Goal: Information Seeking & Learning: Learn about a topic

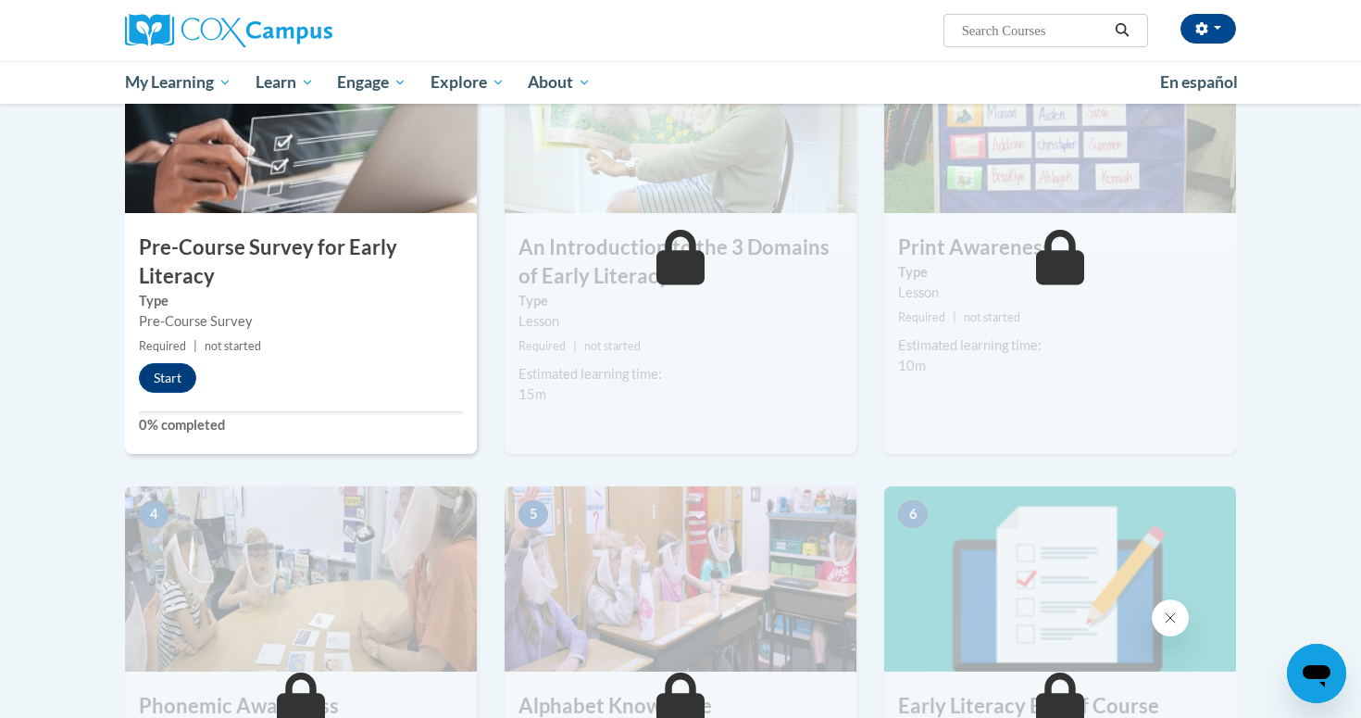
scroll to position [474, 0]
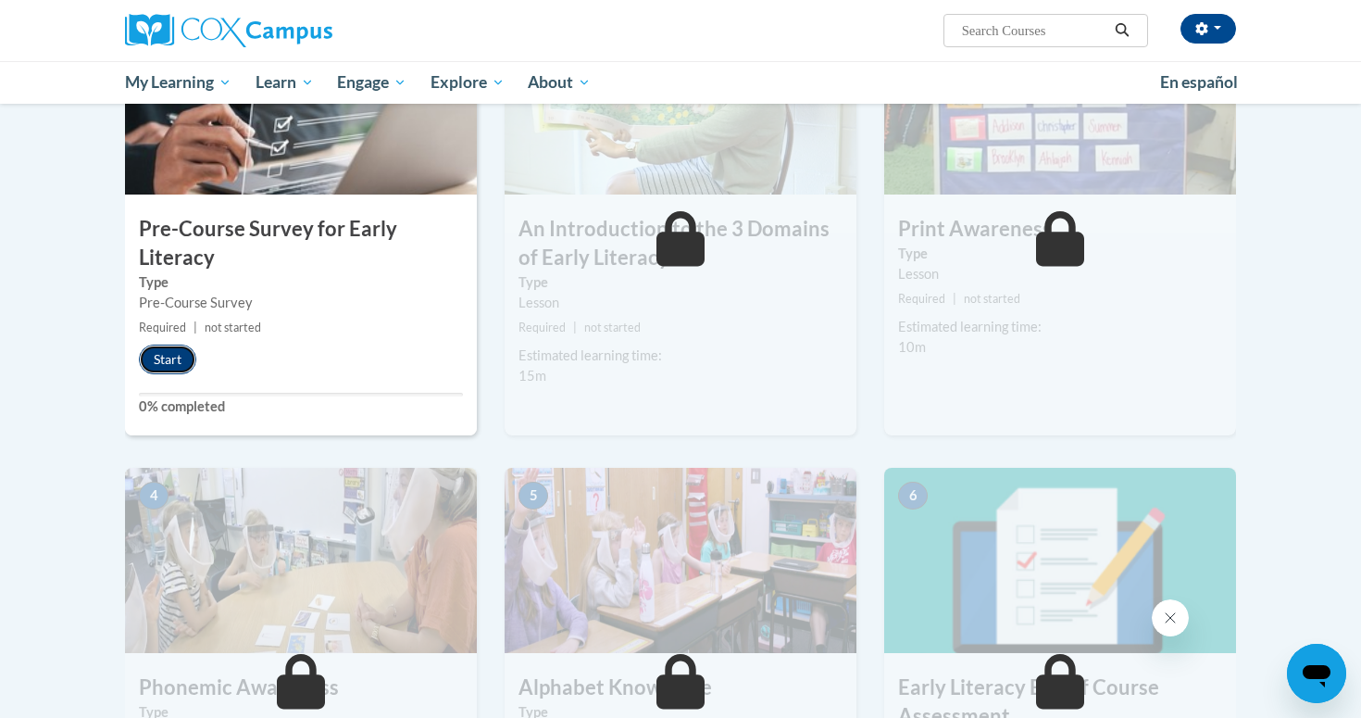
click at [165, 352] on button "Start" at bounding box center [167, 359] width 57 height 30
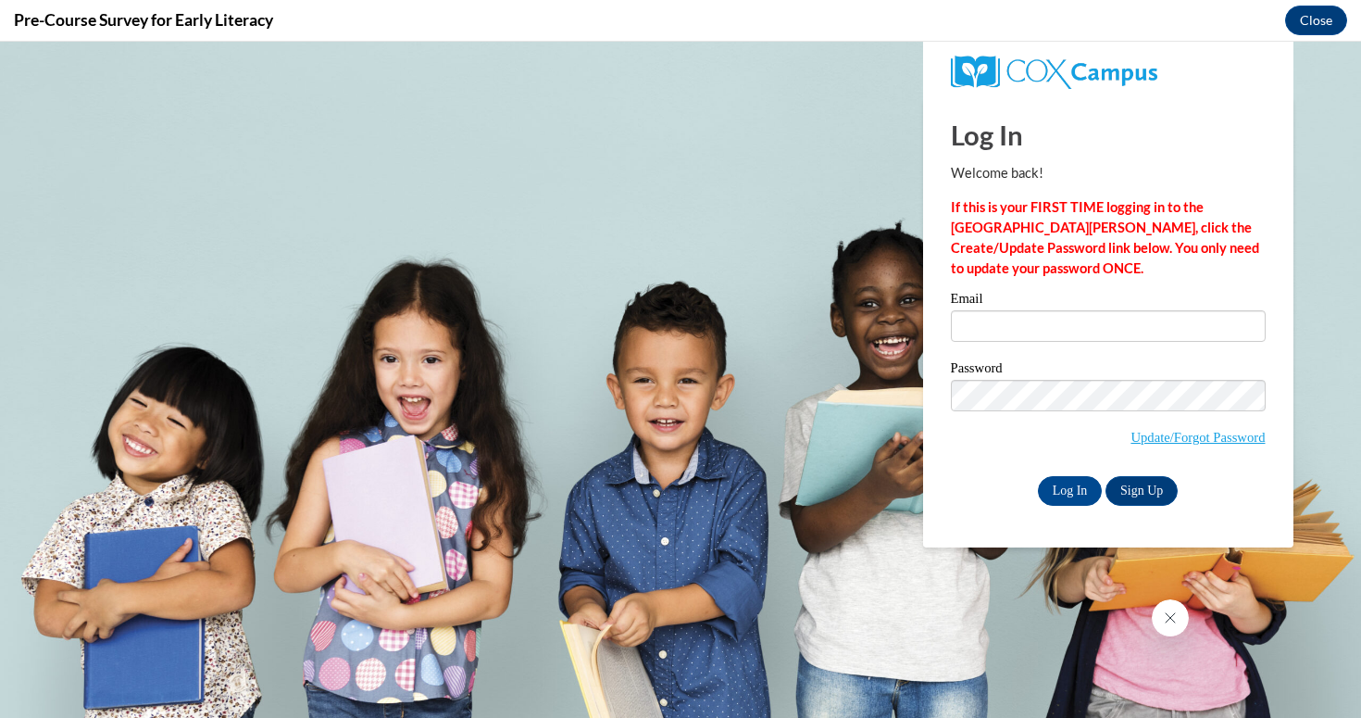
scroll to position [0, 0]
click at [1020, 322] on input "Email" at bounding box center [1108, 325] width 315 height 31
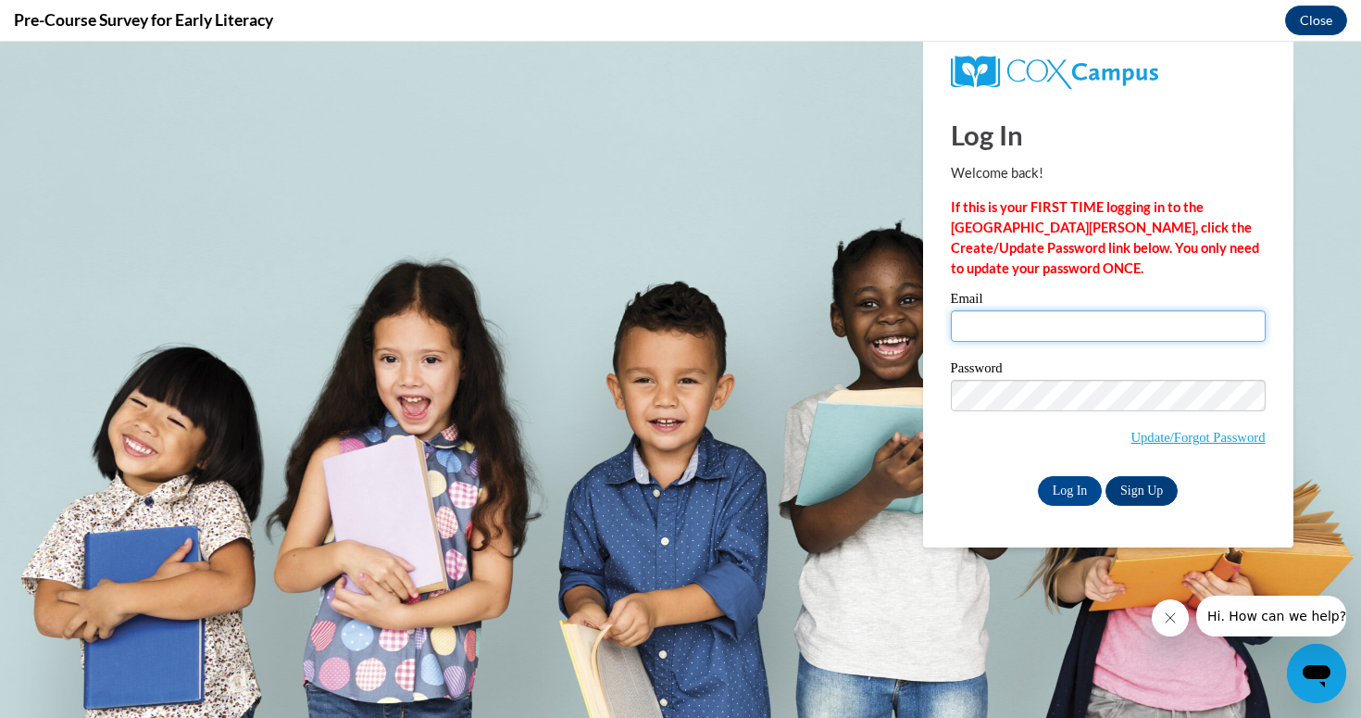
type input "[EMAIL_ADDRESS][DOMAIN_NAME]"
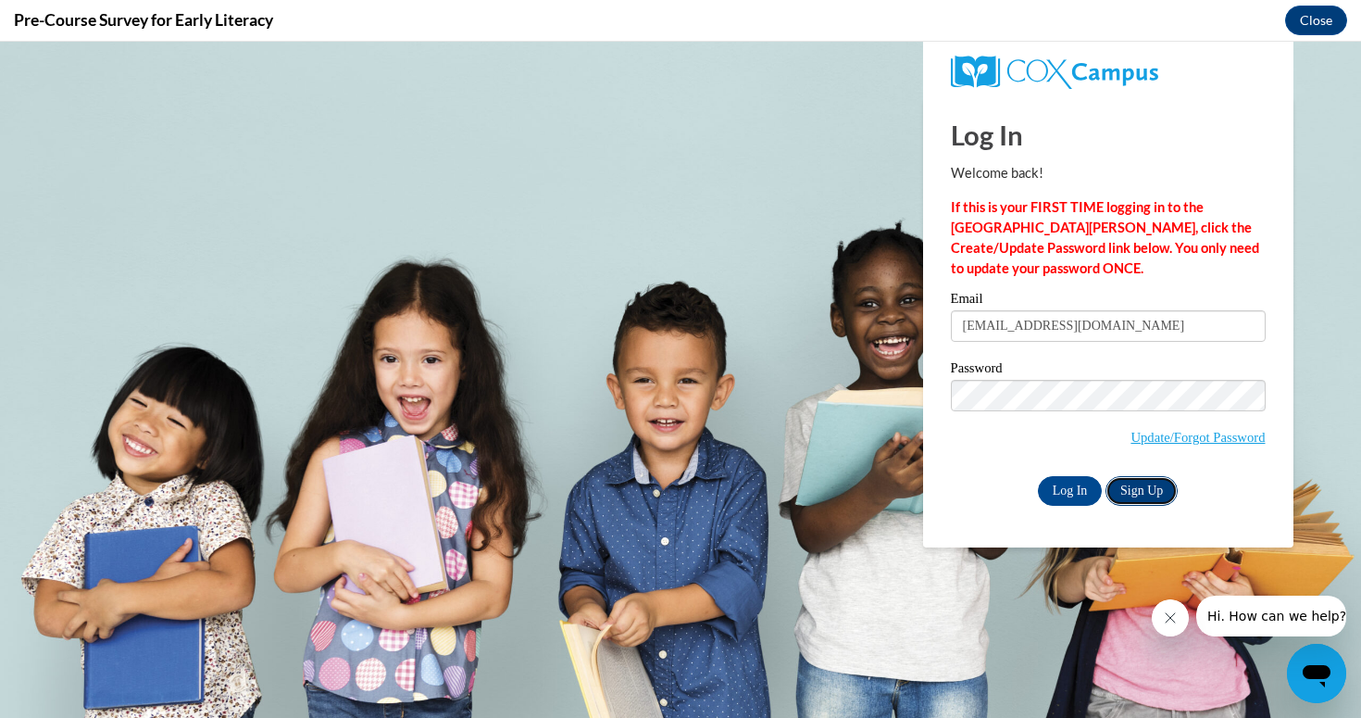
click at [1131, 487] on link "Sign Up" at bounding box center [1142, 491] width 72 height 30
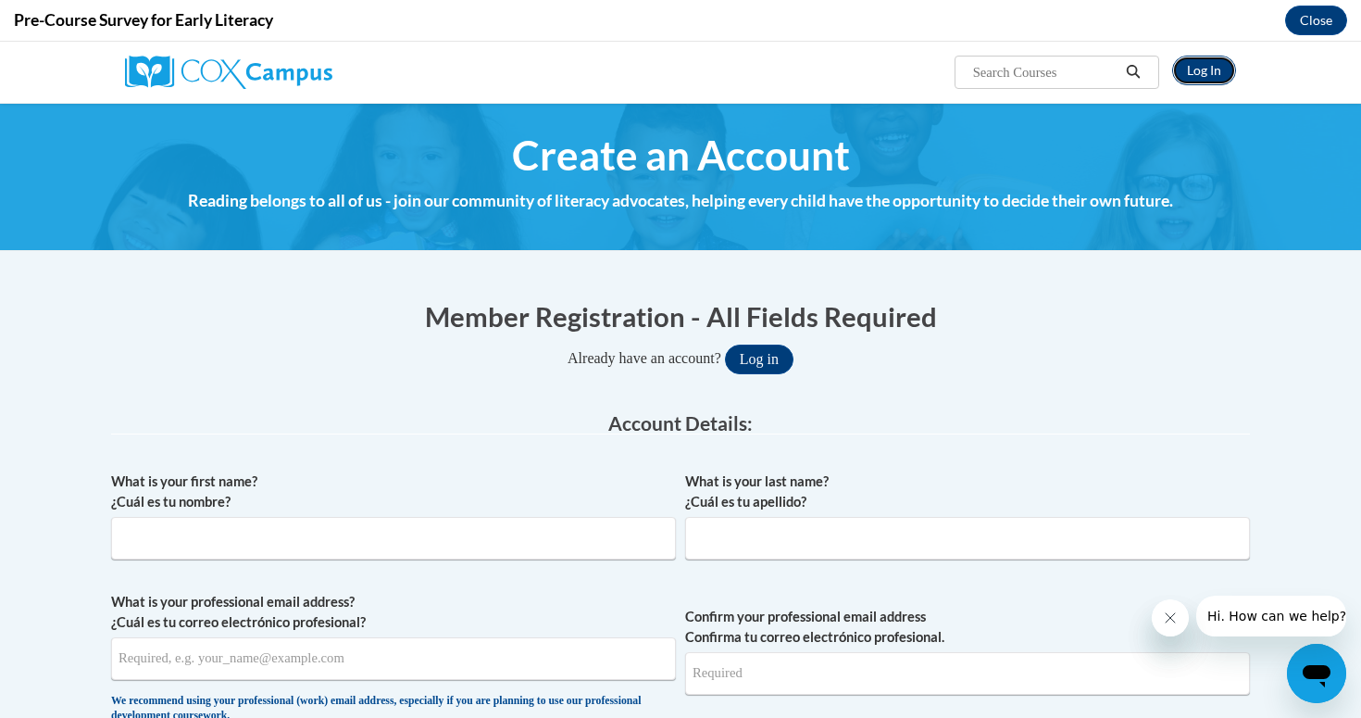
click at [1200, 83] on link "Log In" at bounding box center [1204, 71] width 64 height 30
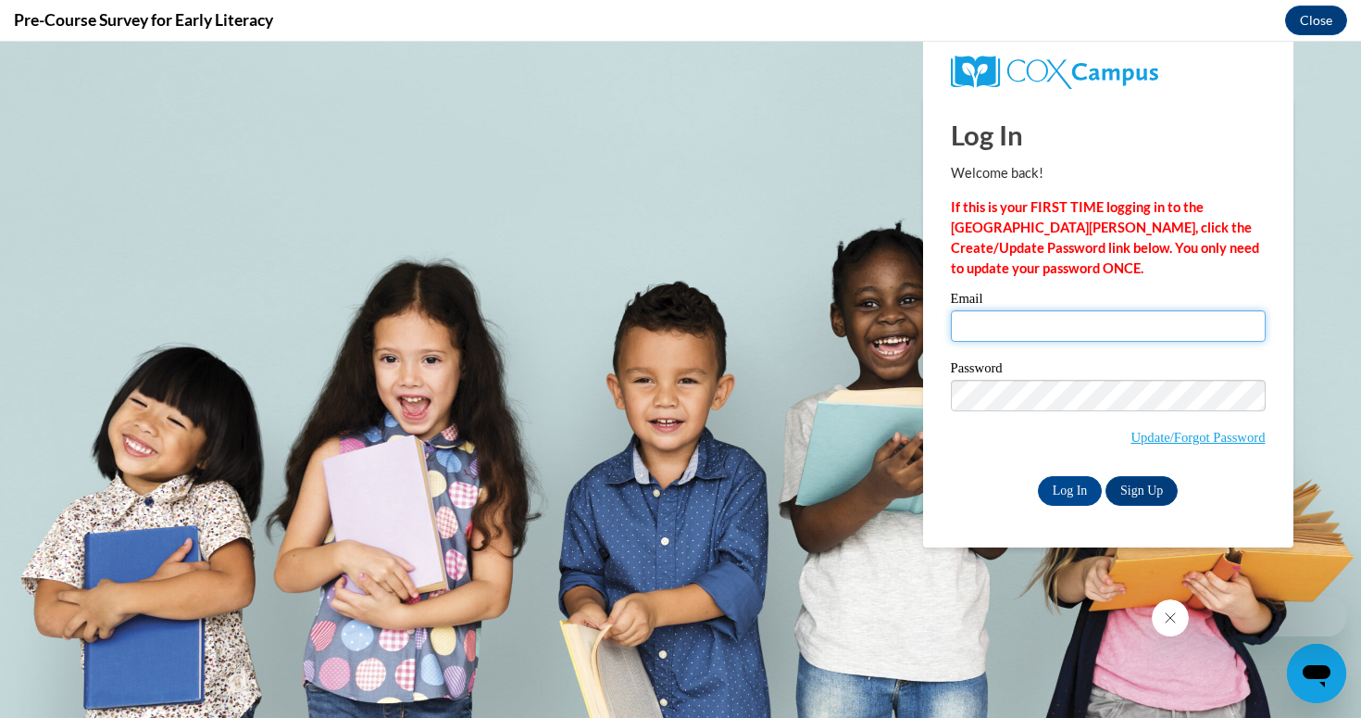
click at [1017, 322] on input "Email" at bounding box center [1108, 325] width 315 height 31
type input "[EMAIL_ADDRESS][DOMAIN_NAME]"
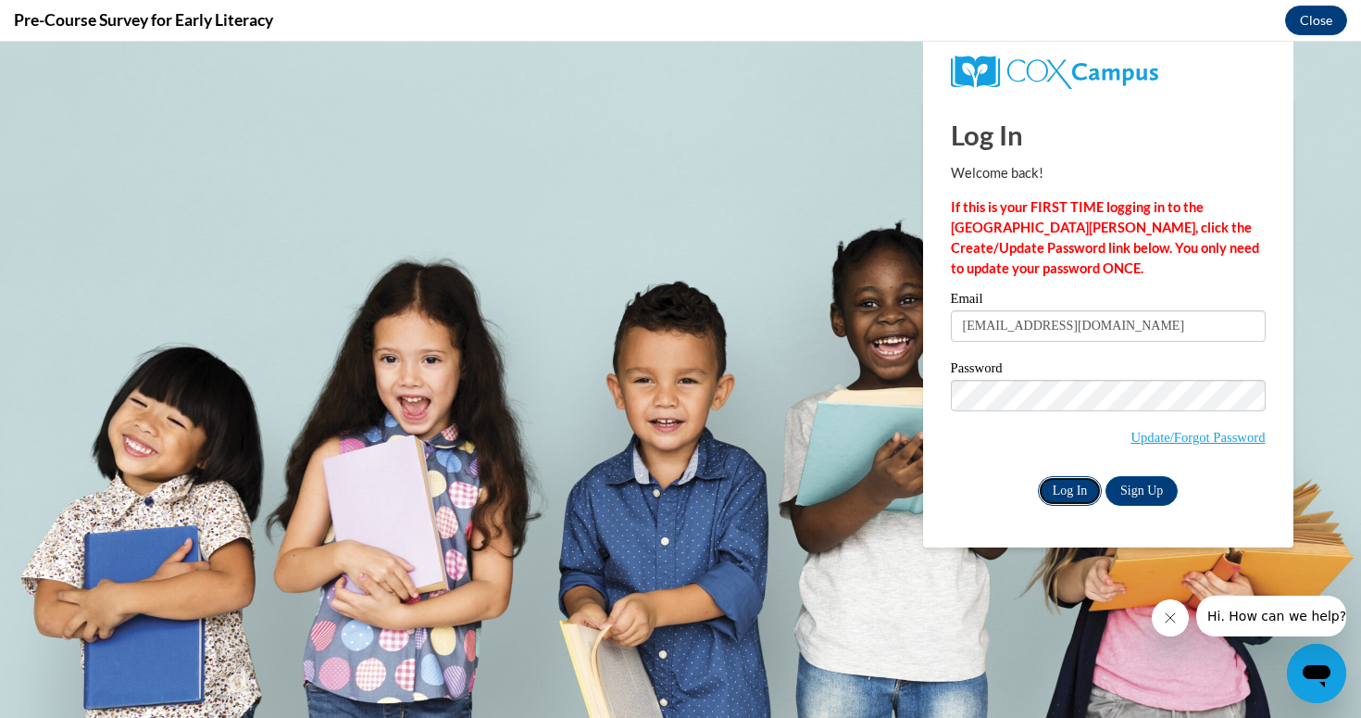
click at [1069, 496] on input "Log In" at bounding box center [1070, 491] width 65 height 30
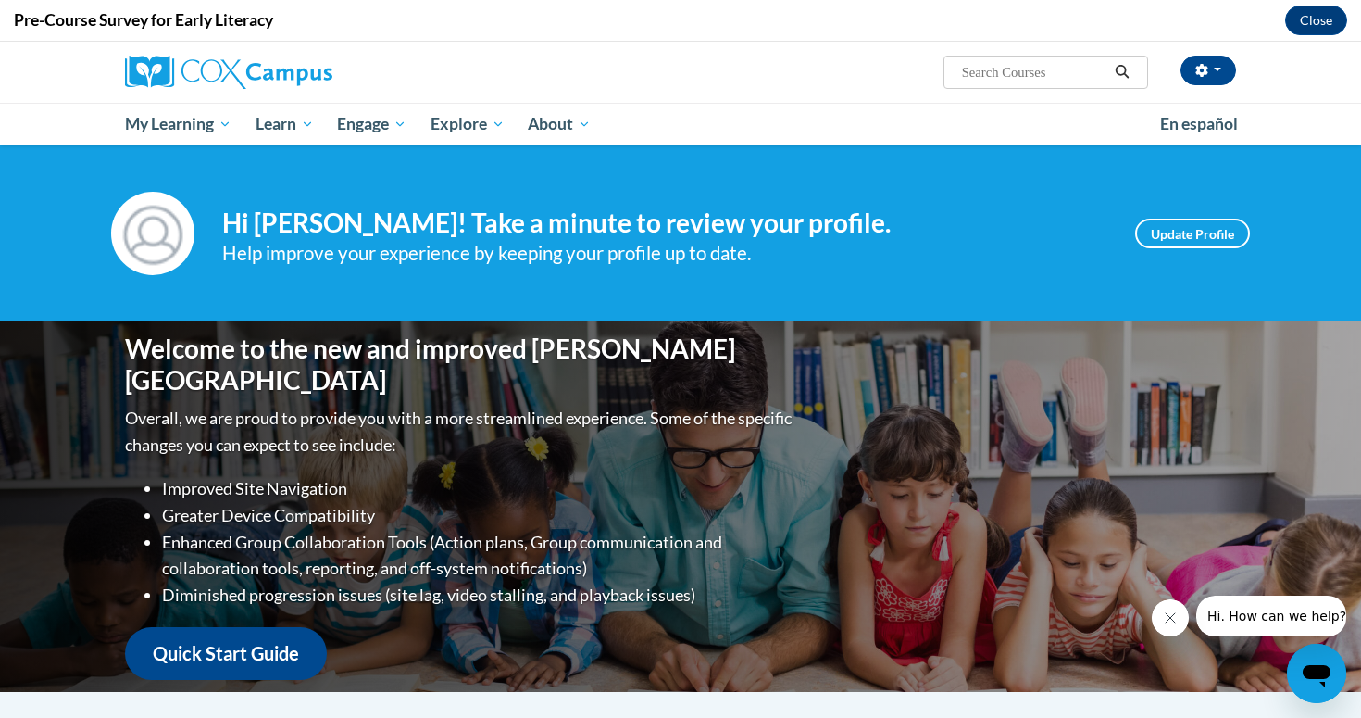
click at [981, 73] on input "Search..." at bounding box center [1034, 72] width 148 height 22
type input "early literacy"
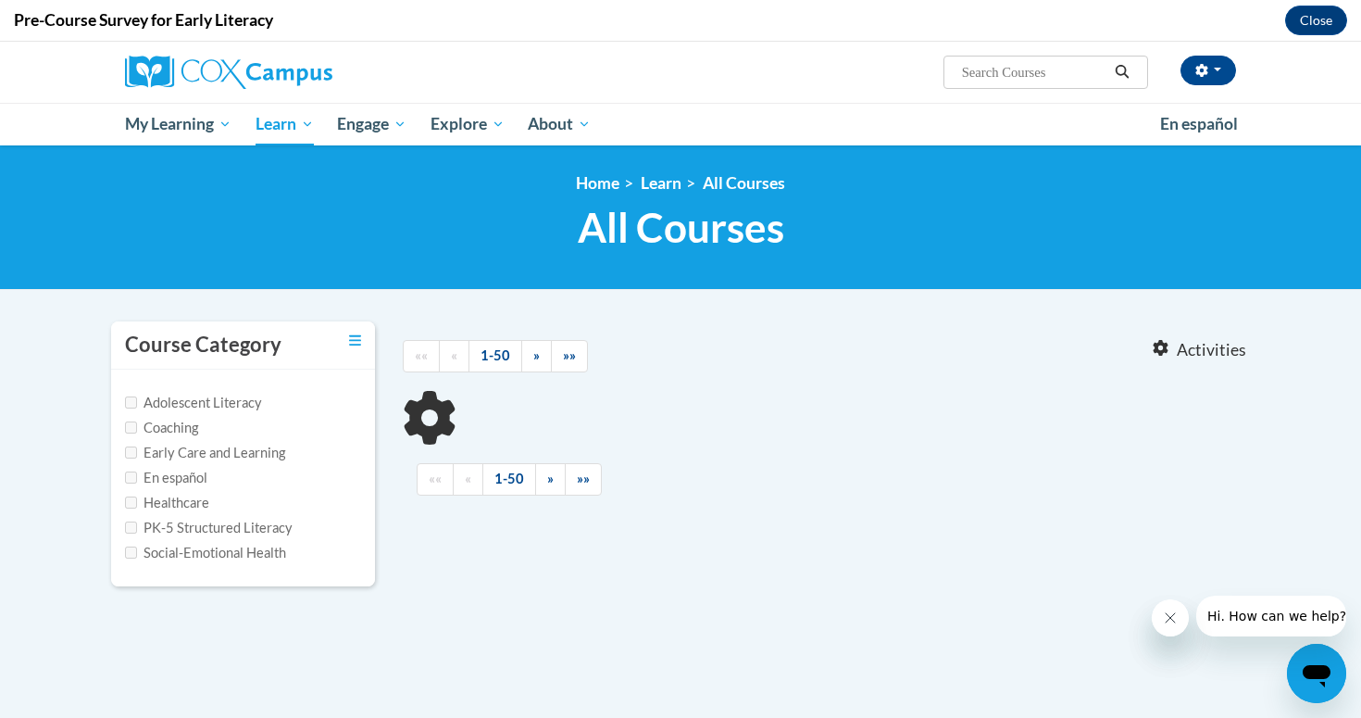
type input "early literacy"
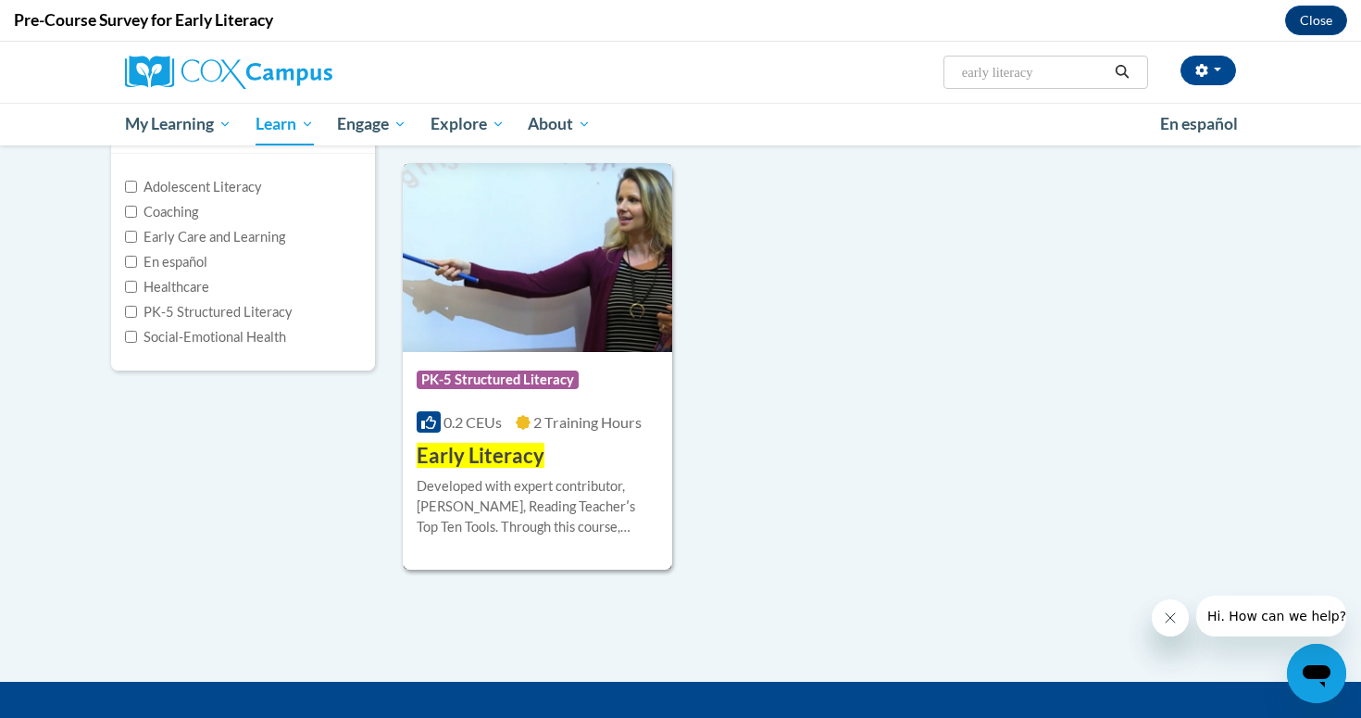
click at [531, 327] on img at bounding box center [537, 257] width 269 height 189
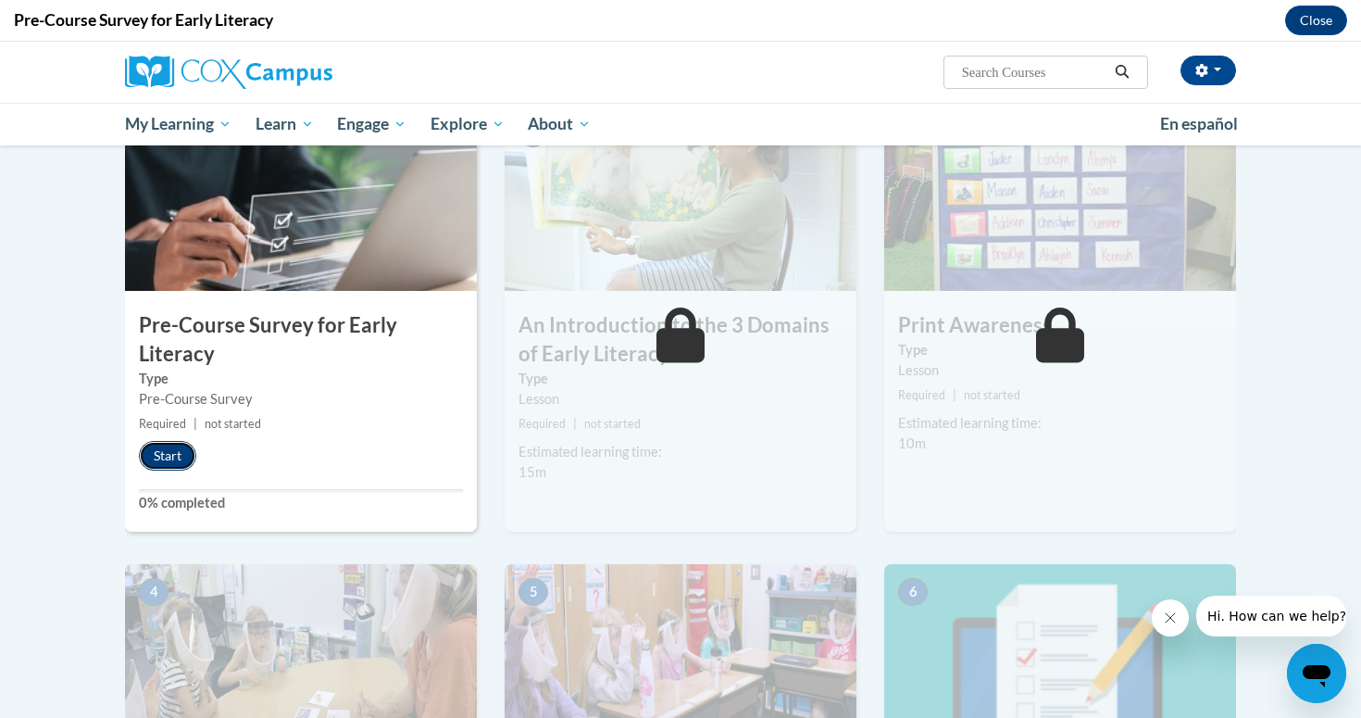
click at [178, 465] on button "Start" at bounding box center [167, 456] width 57 height 30
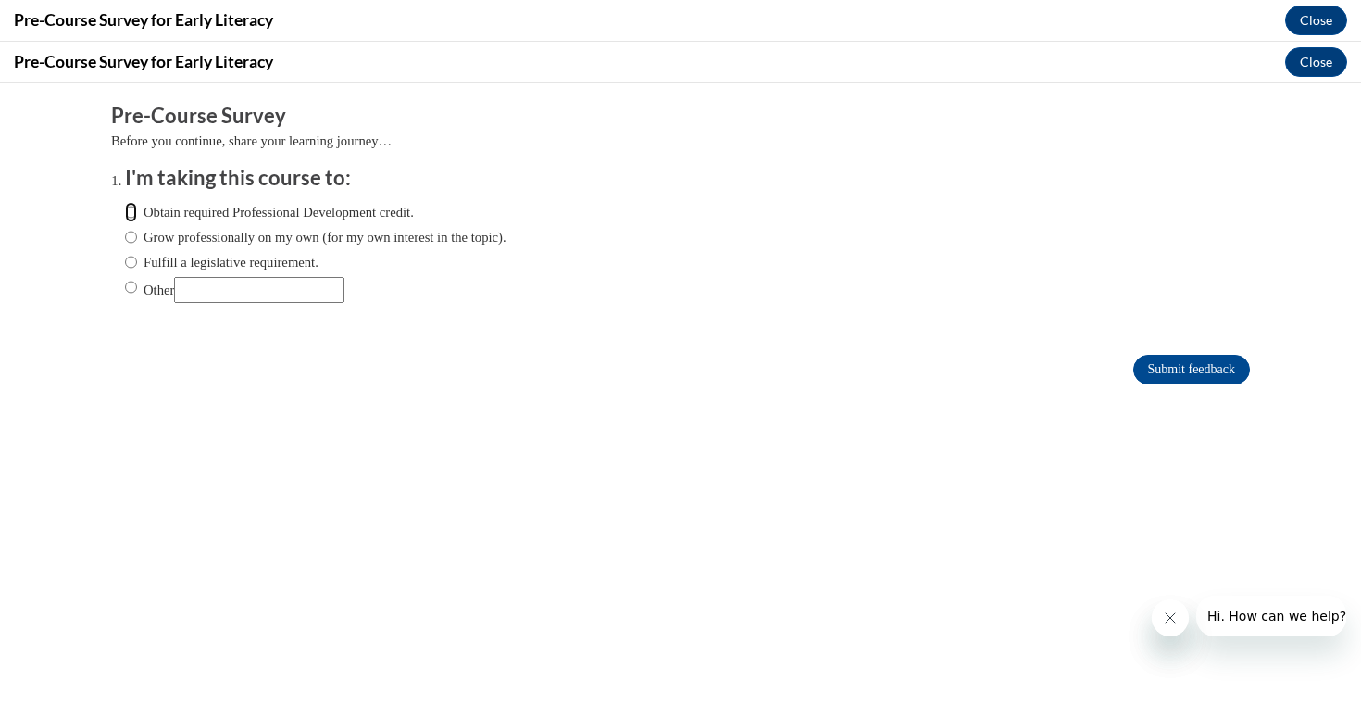
click at [131, 213] on input "Obtain required Professional Development credit." at bounding box center [131, 212] width 12 height 20
radio input "true"
click at [1168, 376] on input "Submit feedback" at bounding box center [1191, 370] width 117 height 30
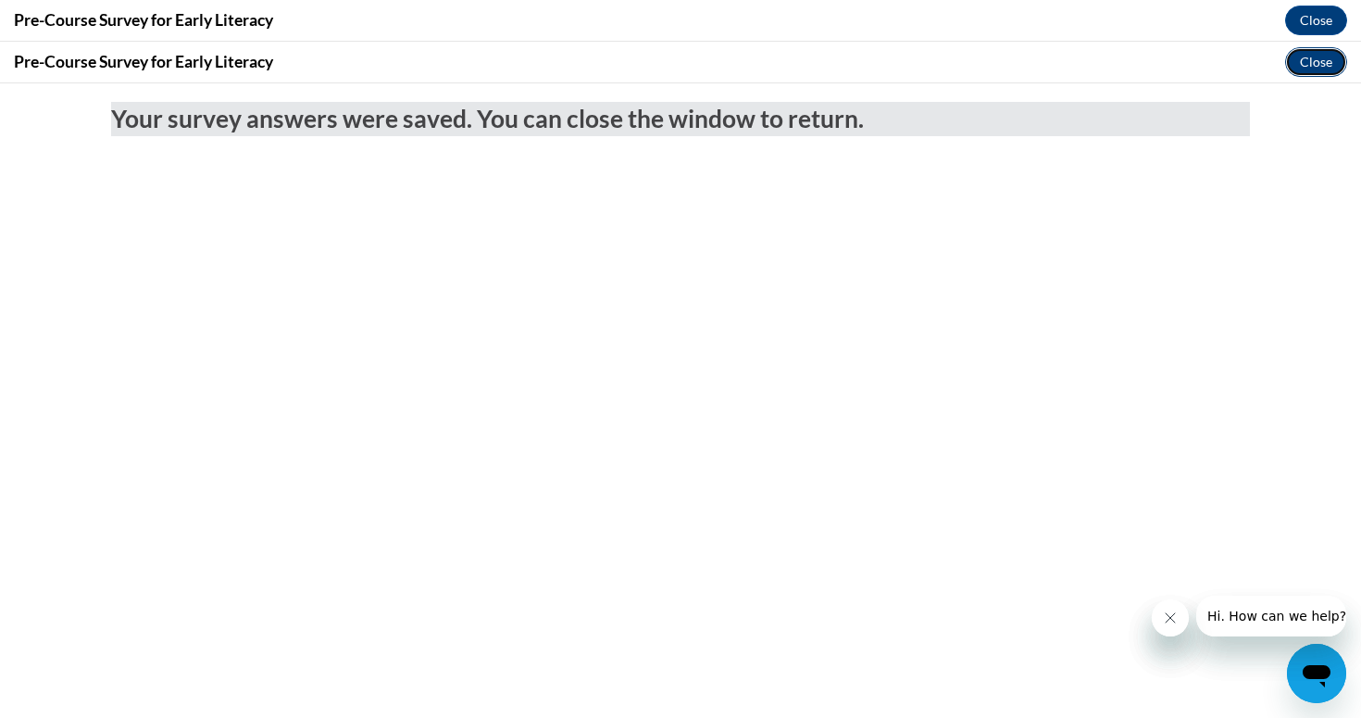
click at [1300, 63] on button "Close" at bounding box center [1316, 62] width 62 height 30
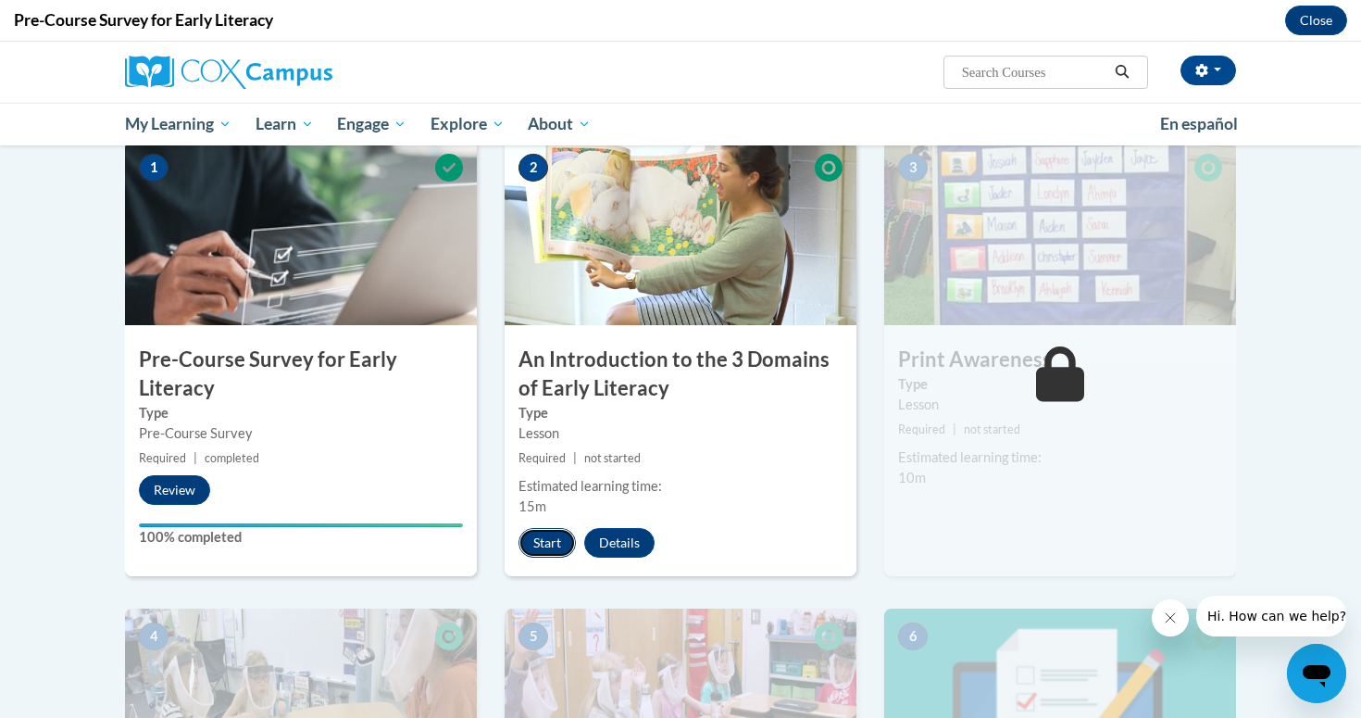
click at [539, 531] on button "Start" at bounding box center [547, 543] width 57 height 30
